Goal: Use online tool/utility: Utilize a website feature to perform a specific function

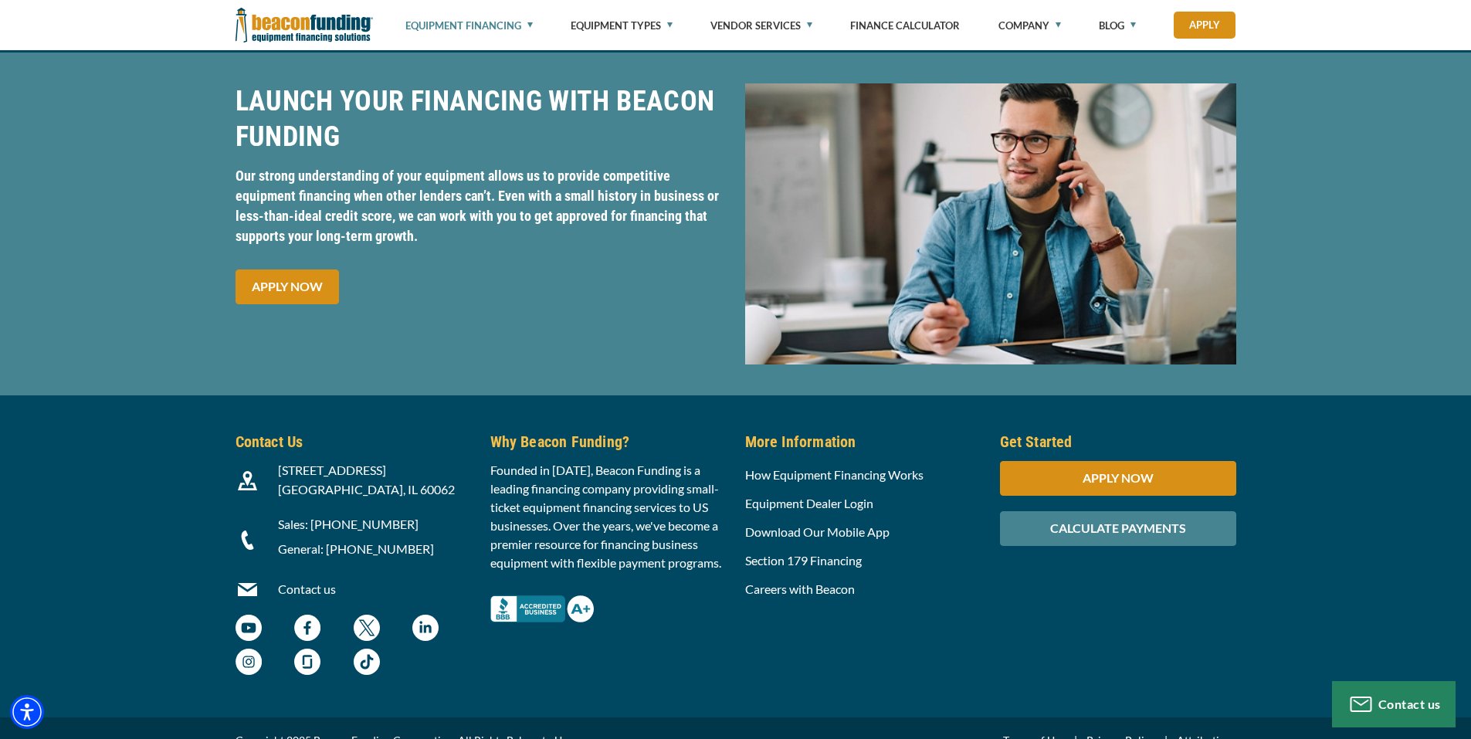
scroll to position [4635, 0]
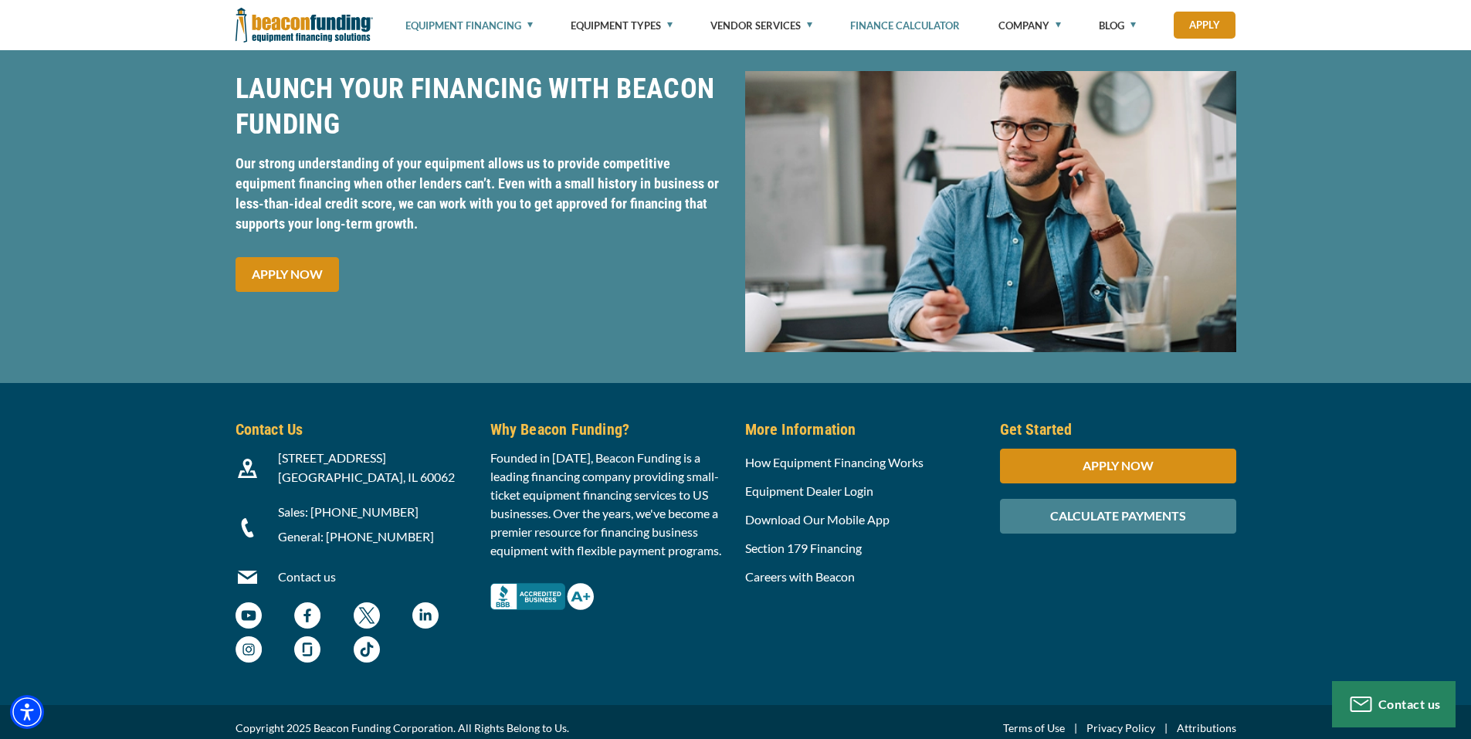
click at [874, 22] on link "Finance Calculator" at bounding box center [905, 25] width 110 height 51
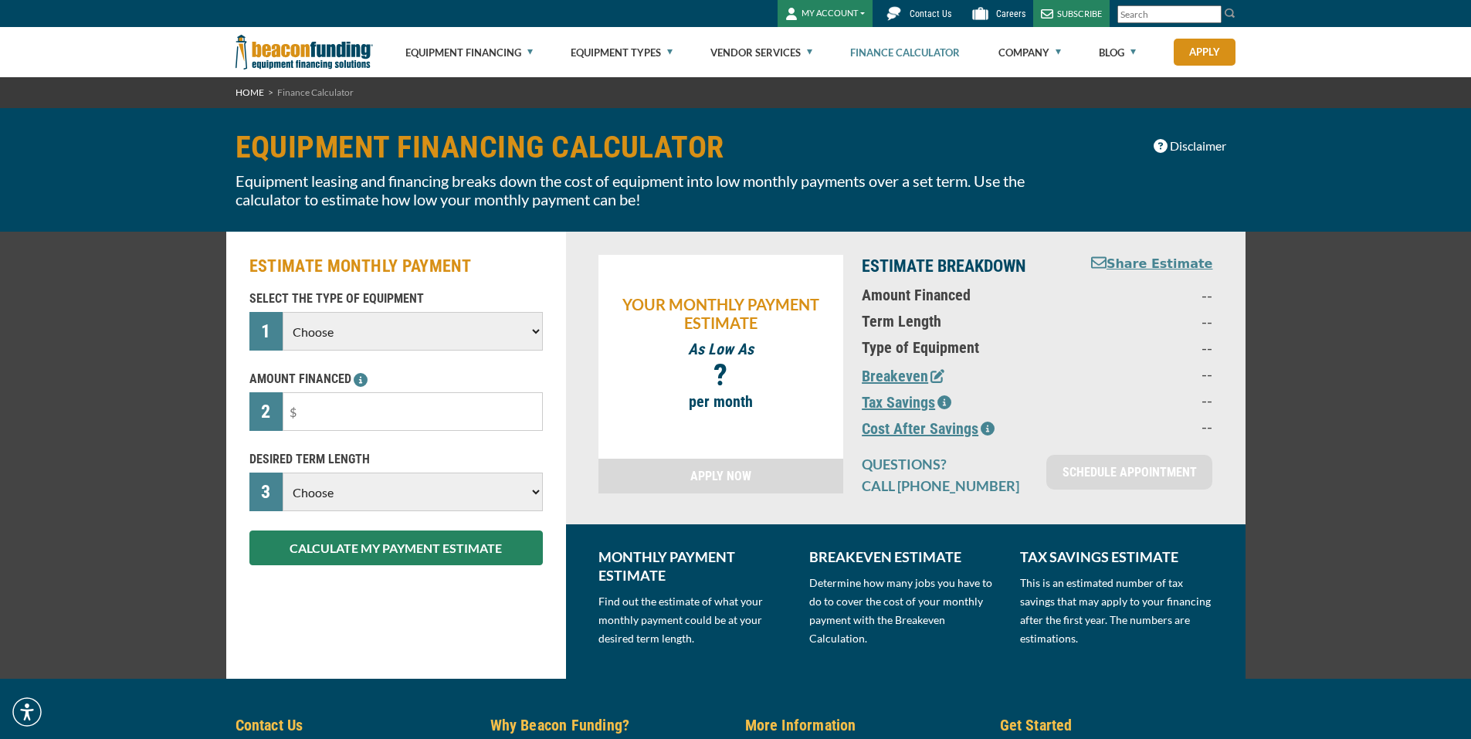
click at [470, 332] on select "Choose Backhoe Boom/Bucket Truck Chipper Commercial Mower Crane DTG/DTF Printin…" at bounding box center [413, 331] width 260 height 39
select select "5"
click at [283, 312] on select "Choose Backhoe Boom/Bucket Truck Chipper Commercial Mower Crane DTG/DTF Printin…" at bounding box center [413, 331] width 260 height 39
click at [374, 406] on input "text" at bounding box center [413, 411] width 260 height 39
type input "$35,500"
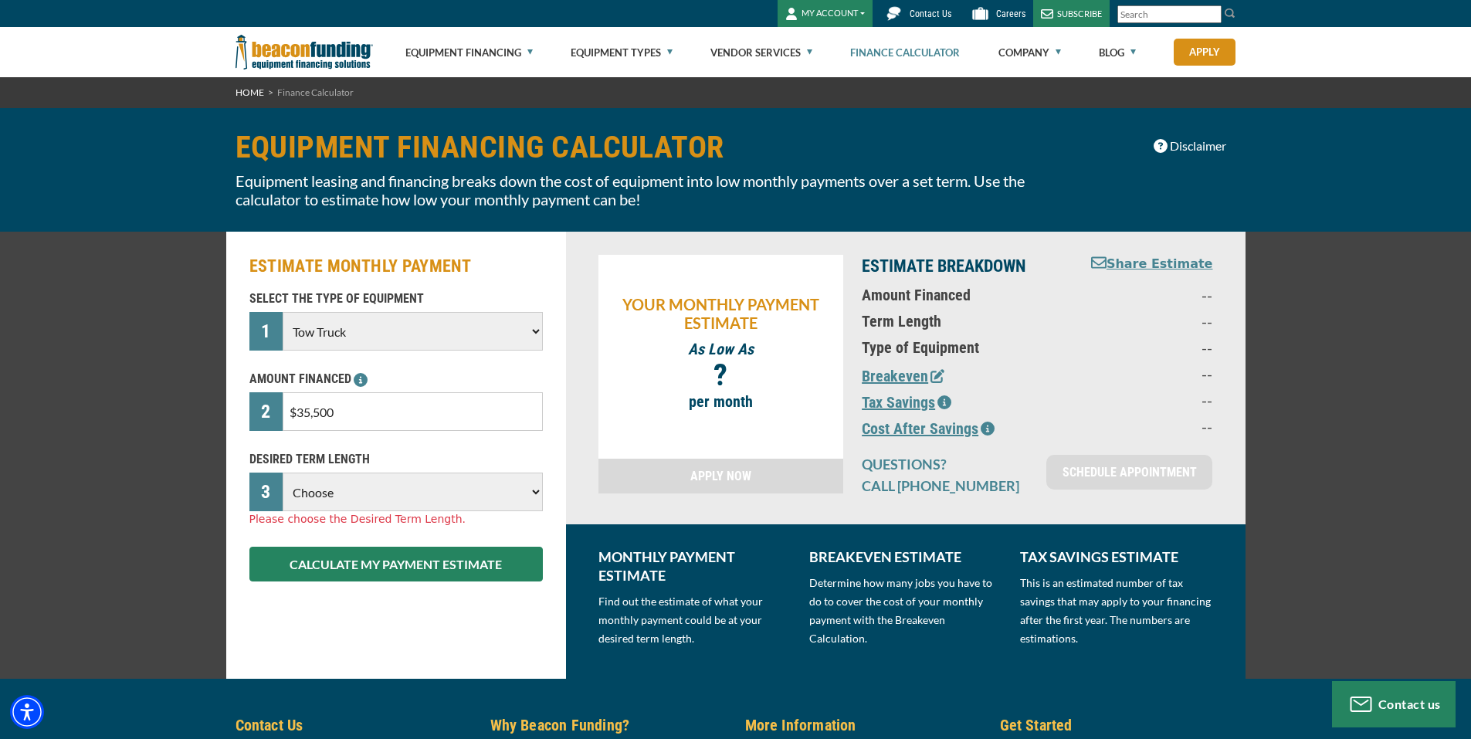
click at [378, 487] on select "Choose 36 Months 48 Months 60 Months" at bounding box center [413, 492] width 260 height 39
select select "48"
click at [283, 473] on select "Choose 36 Months 48 Months 60 Months" at bounding box center [413, 492] width 260 height 39
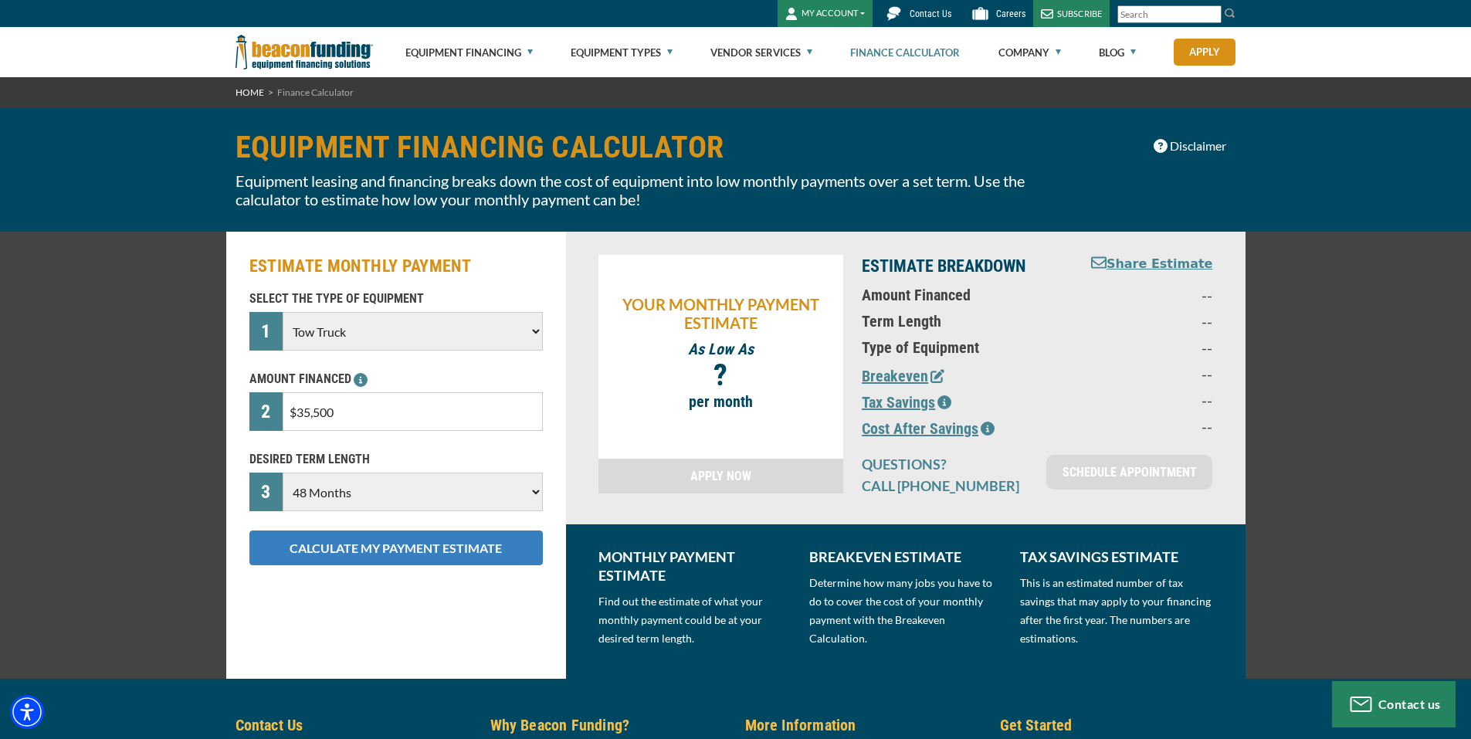
click at [378, 560] on button "CALCULATE MY PAYMENT ESTIMATE" at bounding box center [396, 548] width 294 height 35
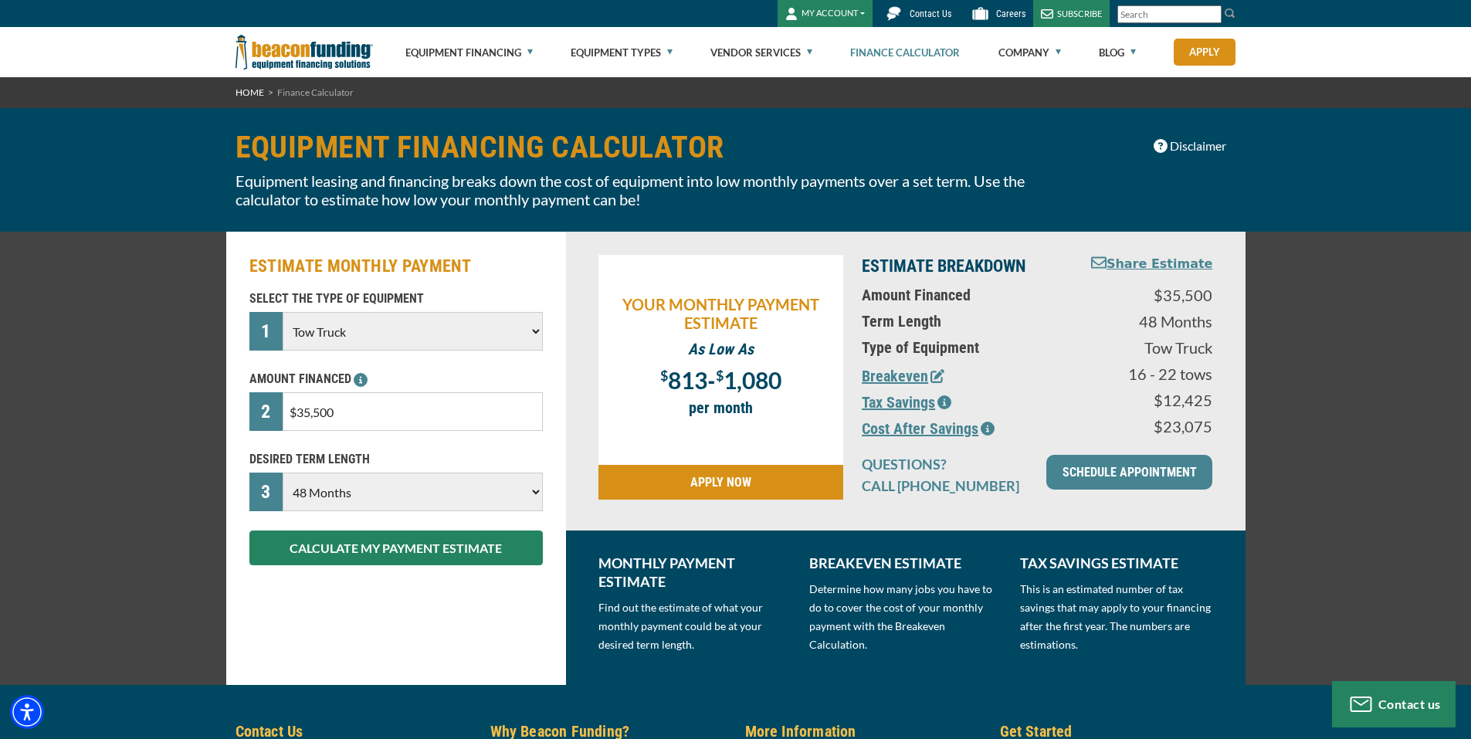
click at [936, 375] on icon "button" at bounding box center [938, 376] width 14 height 14
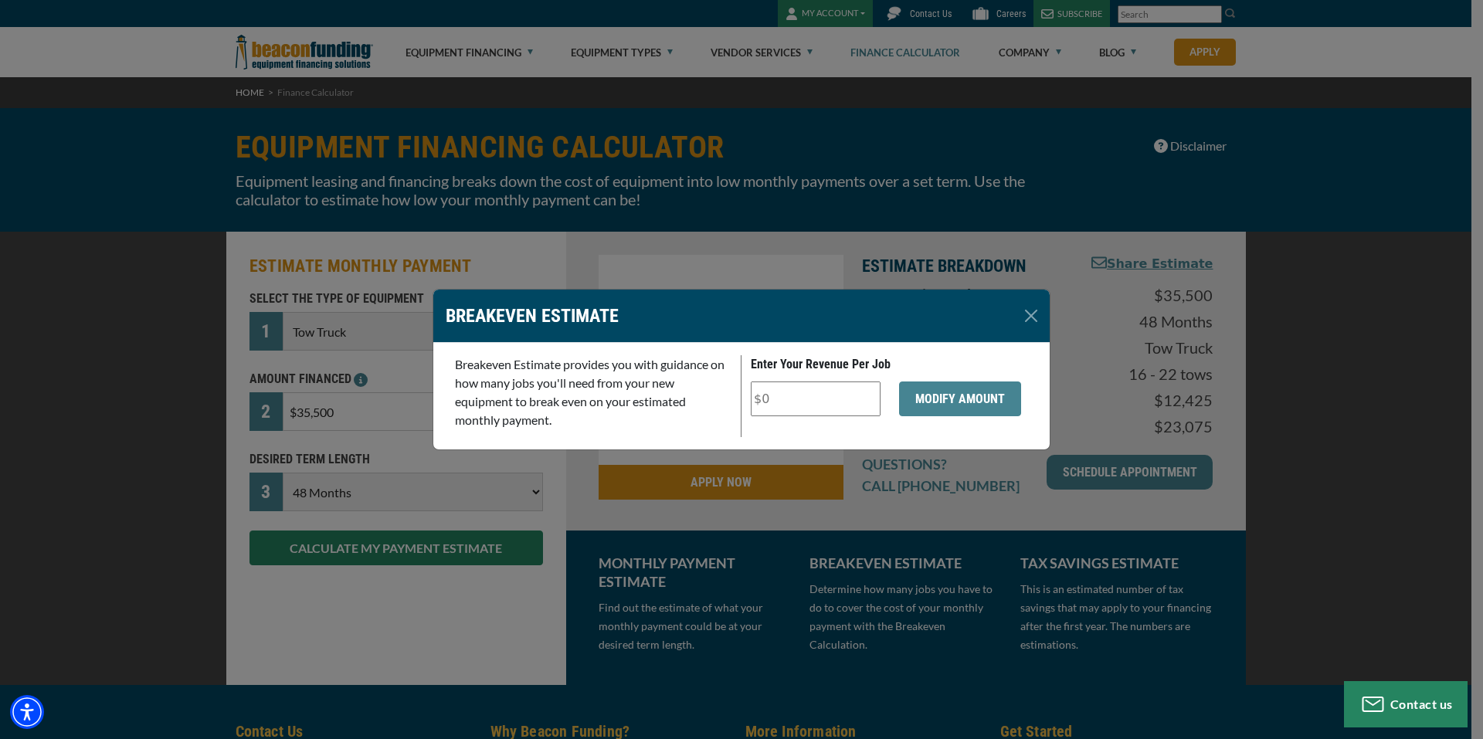
drag, startPoint x: 786, startPoint y: 403, endPoint x: 733, endPoint y: 403, distance: 53.3
click at [733, 403] on div "Breakeven Estimate provides you with guidance on how many jobs you'll need from…" at bounding box center [742, 396] width 592 height 82
type input "$150"
click at [965, 401] on button "MODIFY AMOUNT" at bounding box center [960, 399] width 122 height 35
